Goal: Entertainment & Leisure: Browse casually

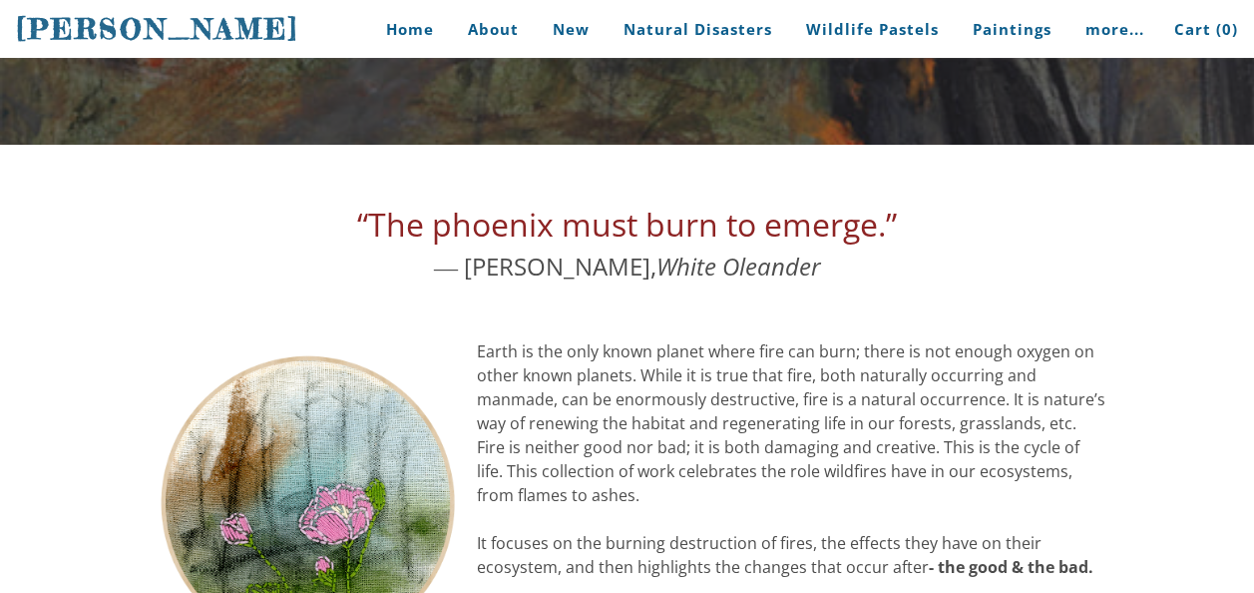
click at [232, 219] on div "“The phoenix must burn to emerge.” ― [PERSON_NAME], [PERSON_NAME]" at bounding box center [628, 243] width 958 height 84
drag, startPoint x: 0, startPoint y: 0, endPoint x: 232, endPoint y: 219, distance: 318.4
click at [232, 219] on div "“The phoenix must burn to emerge.” ― [PERSON_NAME], [PERSON_NAME]" at bounding box center [628, 243] width 958 height 84
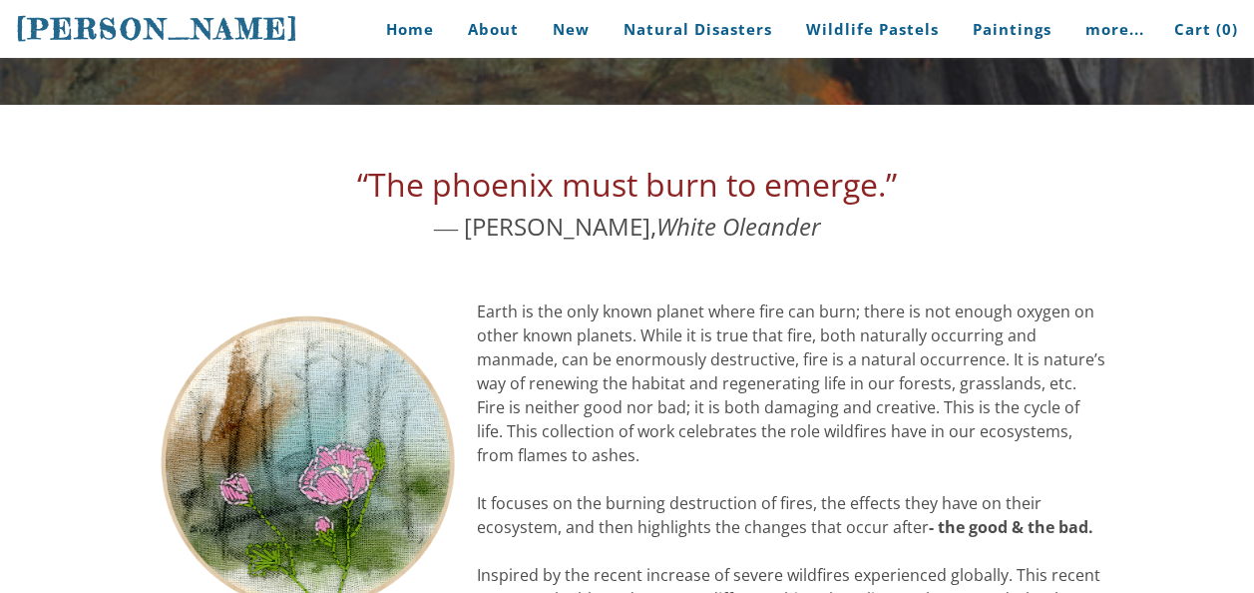
drag, startPoint x: 232, startPoint y: 219, endPoint x: 213, endPoint y: 233, distance: 23.6
click at [213, 233] on div "“The phoenix must burn to emerge.” ― [PERSON_NAME], [PERSON_NAME]" at bounding box center [628, 203] width 958 height 84
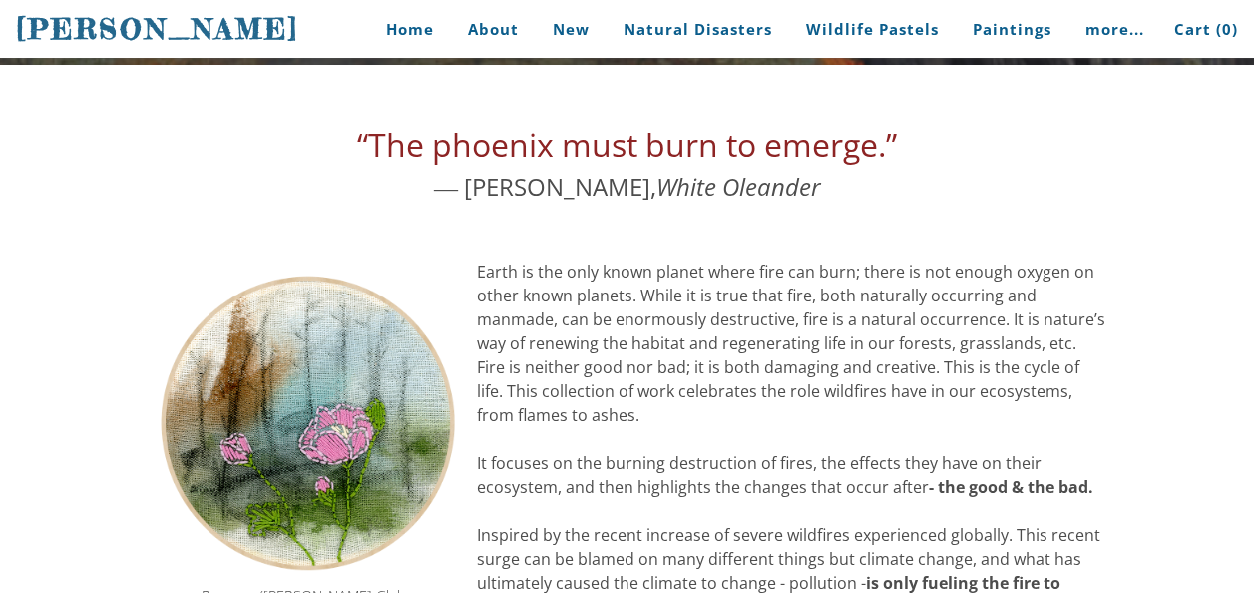
drag, startPoint x: 213, startPoint y: 233, endPoint x: 184, endPoint y: 218, distance: 32.6
click at [184, 232] on div at bounding box center [628, 246] width 958 height 28
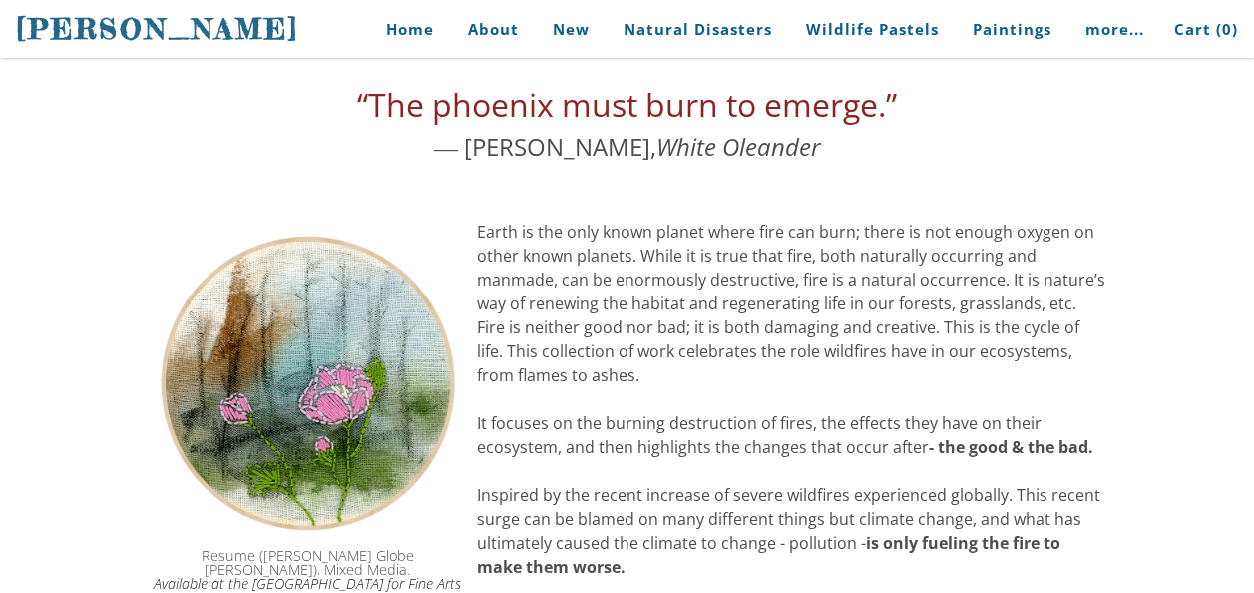
drag, startPoint x: 184, startPoint y: 218, endPoint x: 166, endPoint y: 156, distance: 64.4
click at [166, 192] on div at bounding box center [628, 206] width 958 height 28
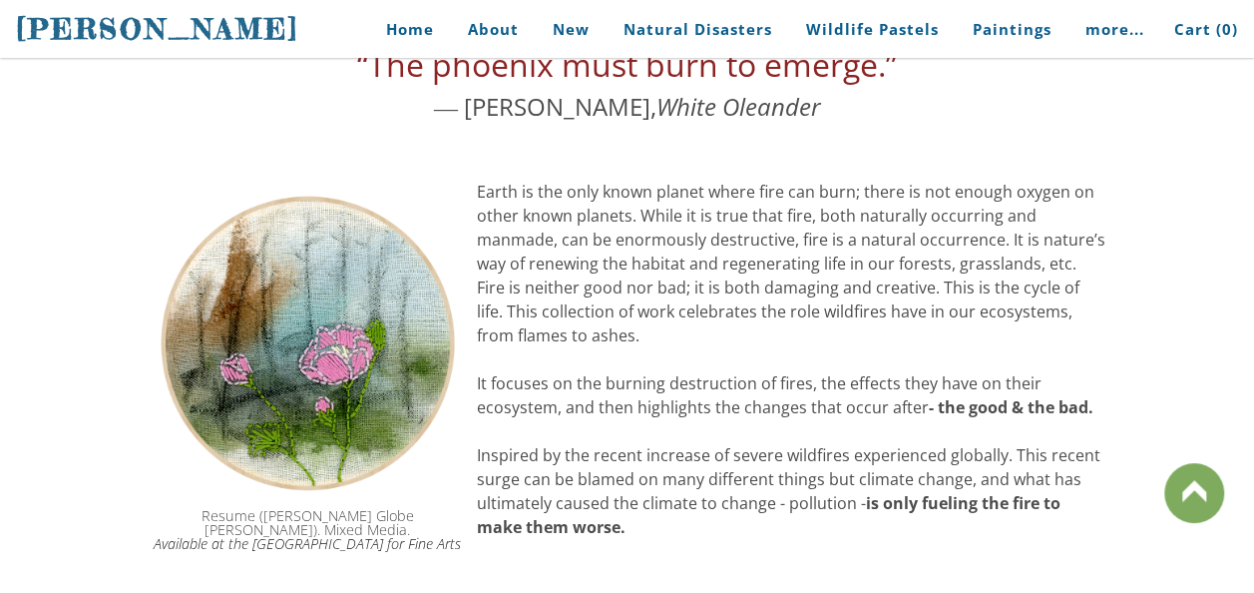
scroll to position [359, 0]
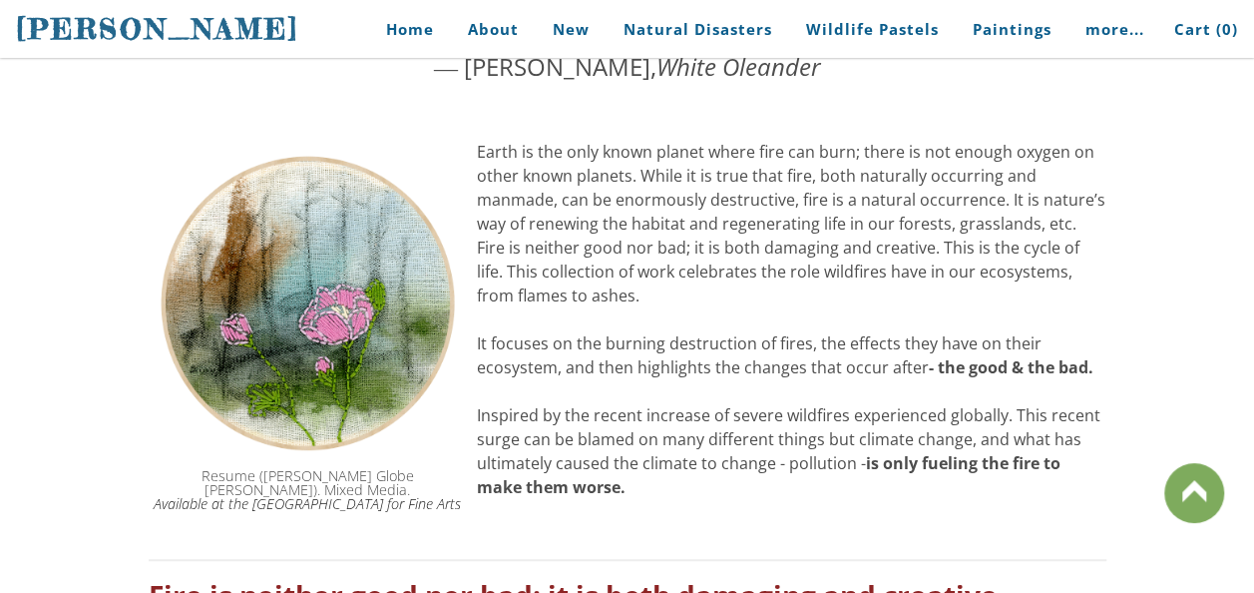
click at [166, 156] on img at bounding box center [308, 303] width 318 height 326
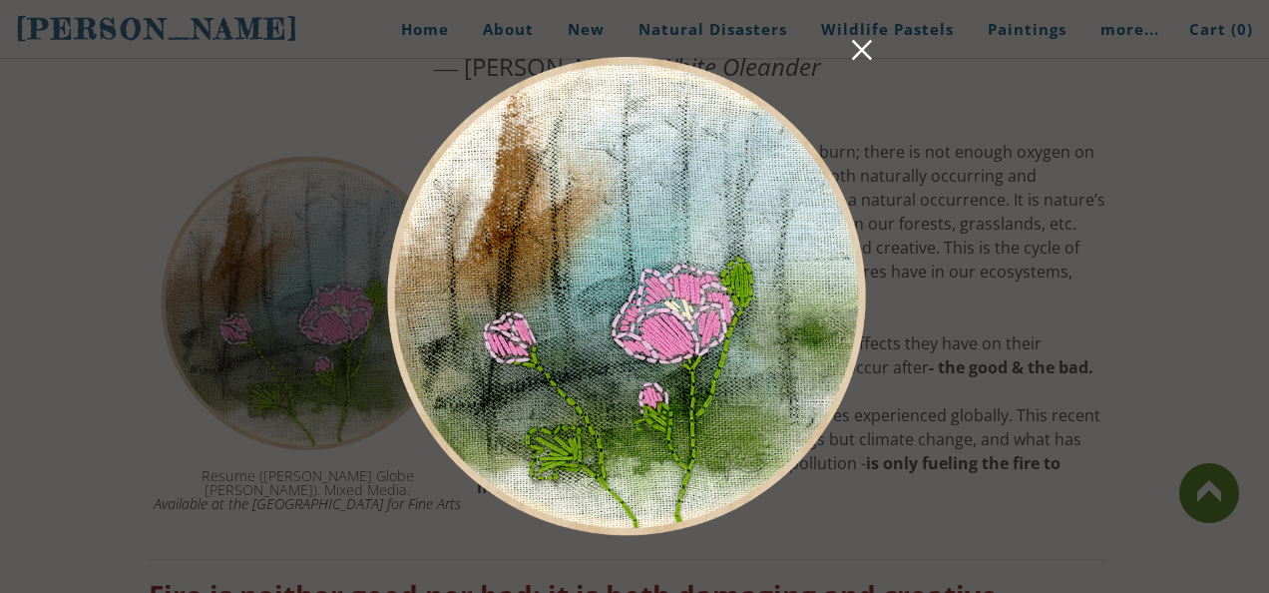
click at [843, 62] on img at bounding box center [626, 296] width 519 height 533
click at [863, 42] on link at bounding box center [862, 53] width 28 height 31
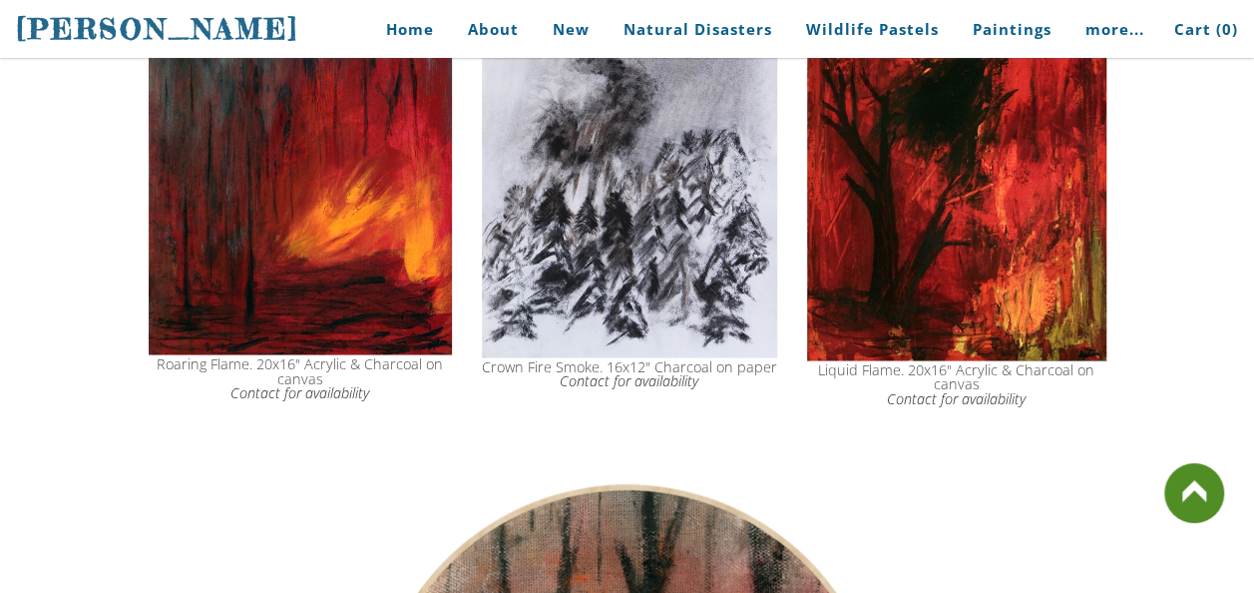
scroll to position [1716, 0]
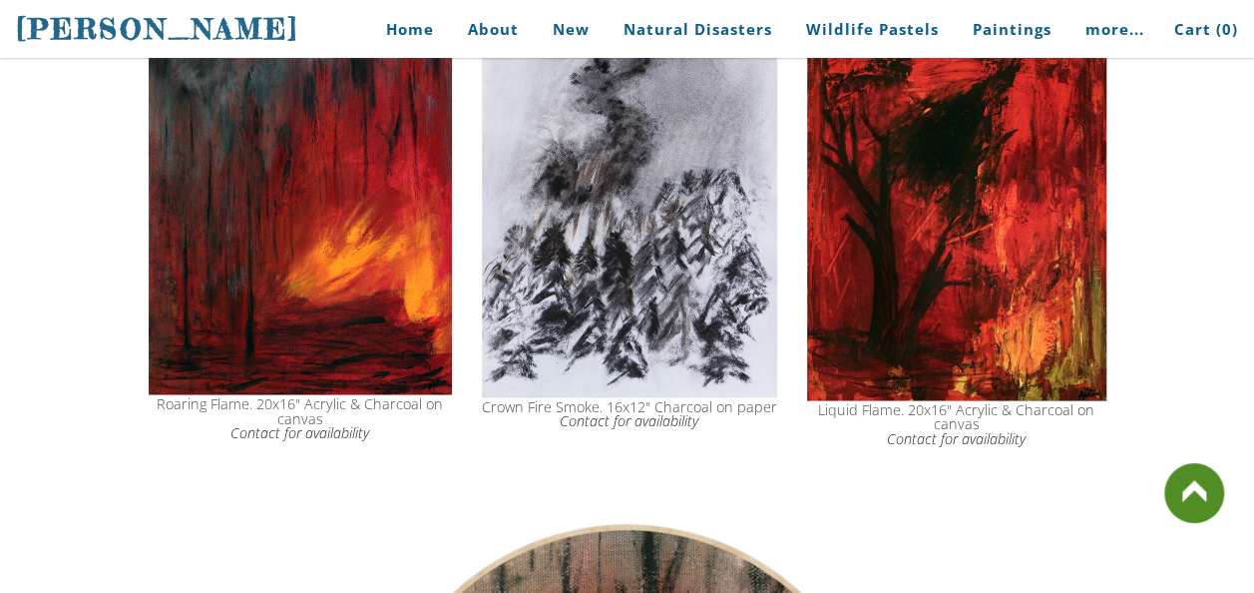
drag, startPoint x: 683, startPoint y: 235, endPoint x: 705, endPoint y: 259, distance: 33.2
click at [705, 259] on img at bounding box center [629, 208] width 295 height 378
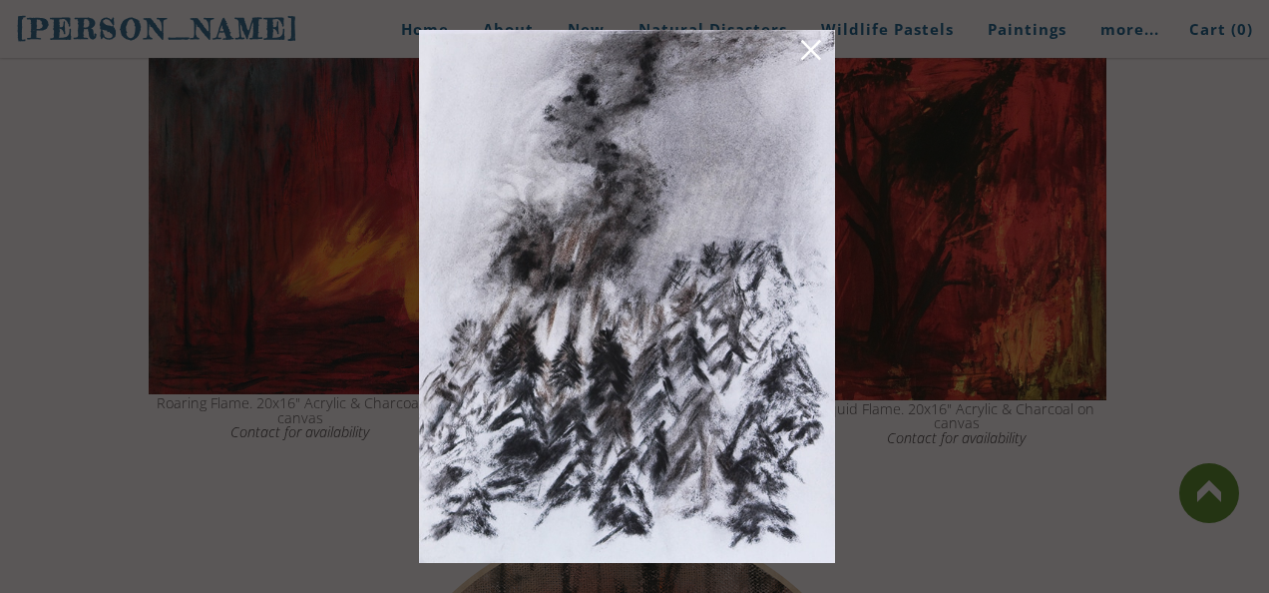
click at [790, 28] on div at bounding box center [627, 296] width 436 height 553
click at [812, 48] on link at bounding box center [811, 53] width 28 height 31
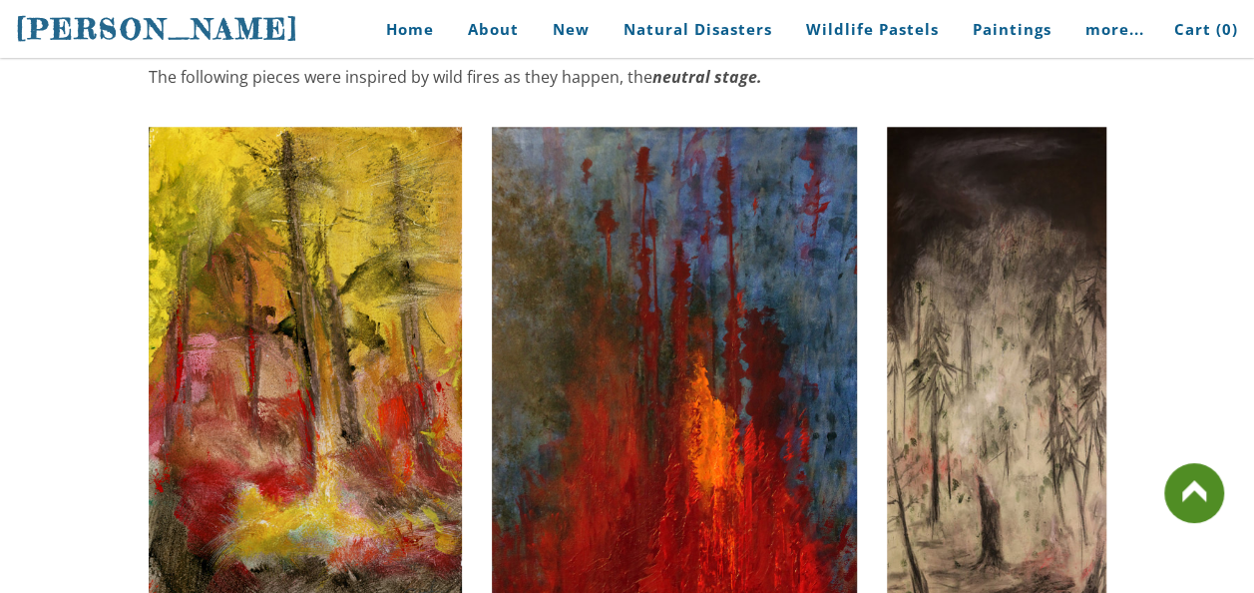
scroll to position [1037, 0]
